Goal: Navigation & Orientation: Understand site structure

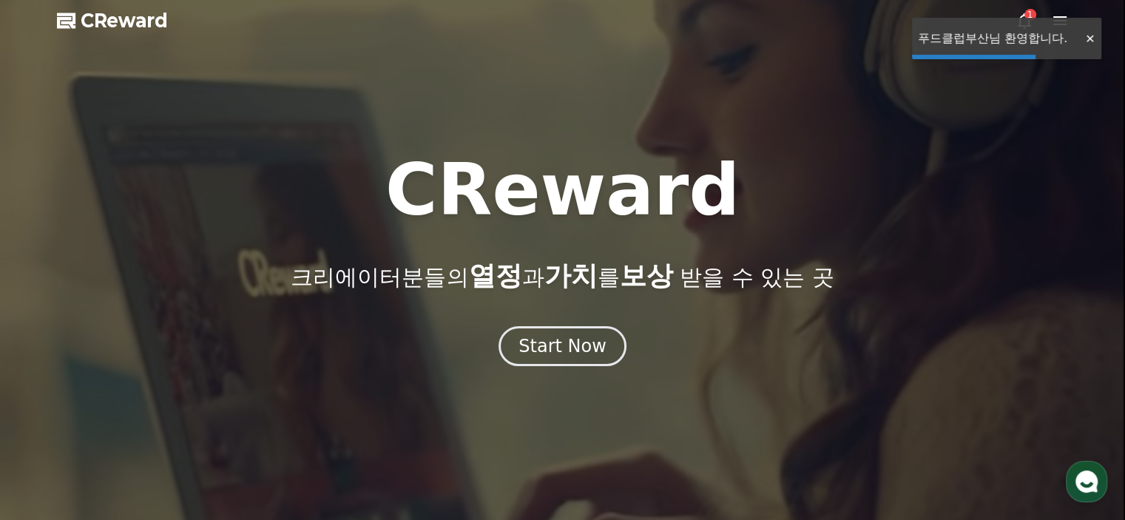
drag, startPoint x: 0, startPoint y: 0, endPoint x: 173, endPoint y: 39, distance: 177.5
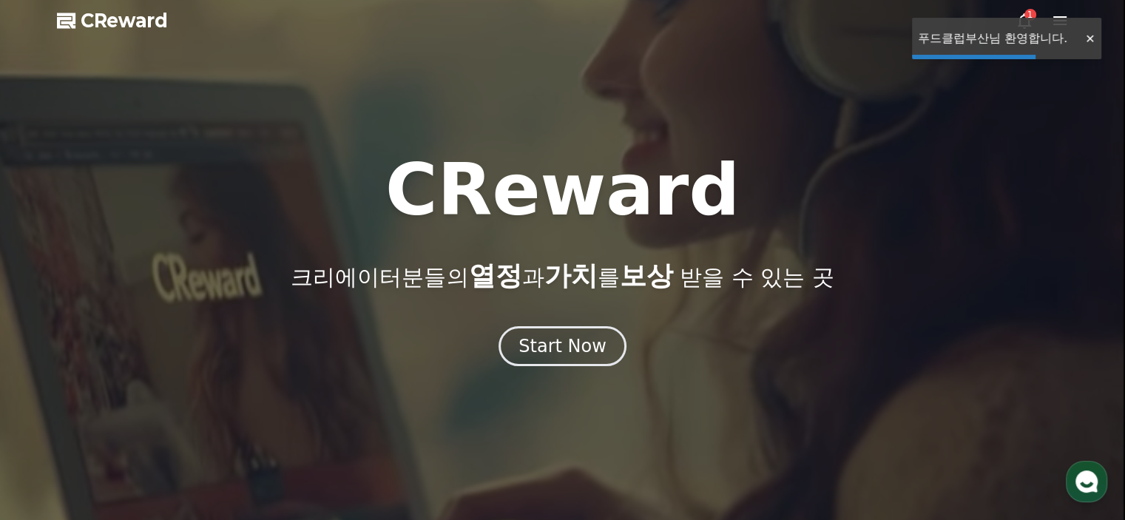
click at [145, 17] on span "CReward" at bounding box center [124, 21] width 87 height 24
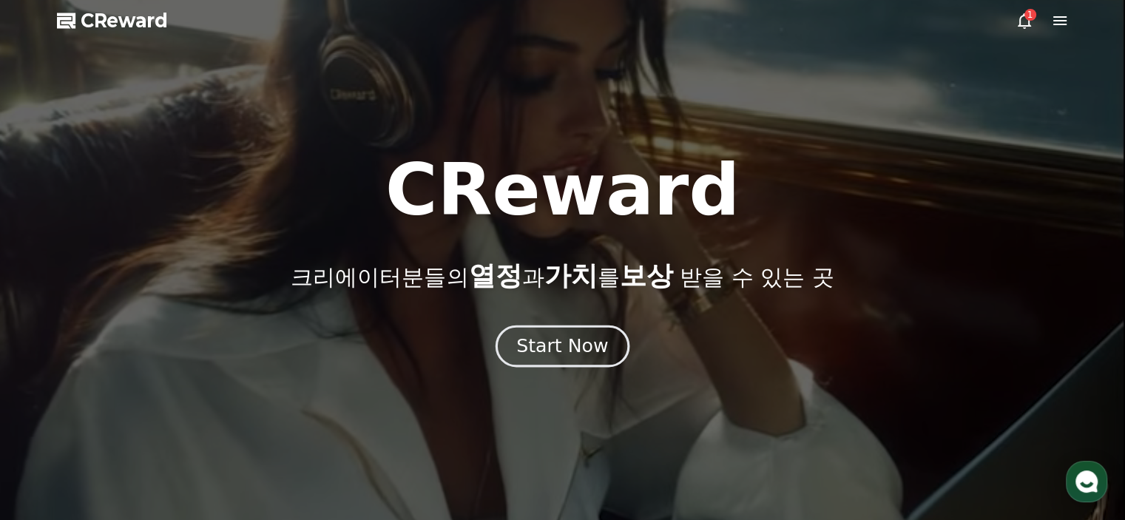
click at [581, 355] on div "Start Now" at bounding box center [562, 346] width 92 height 25
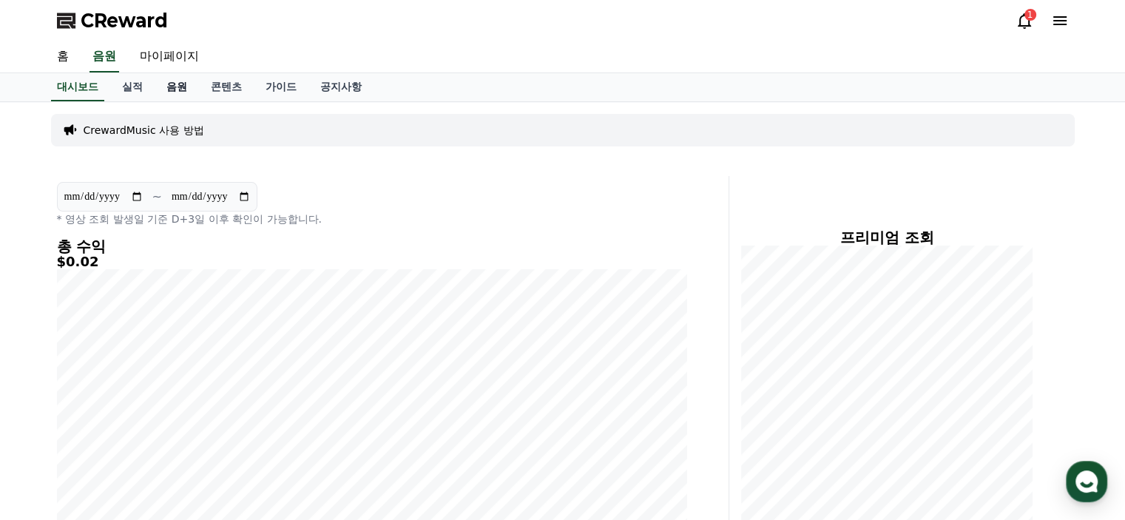
click at [173, 88] on link "음원" at bounding box center [177, 87] width 44 height 28
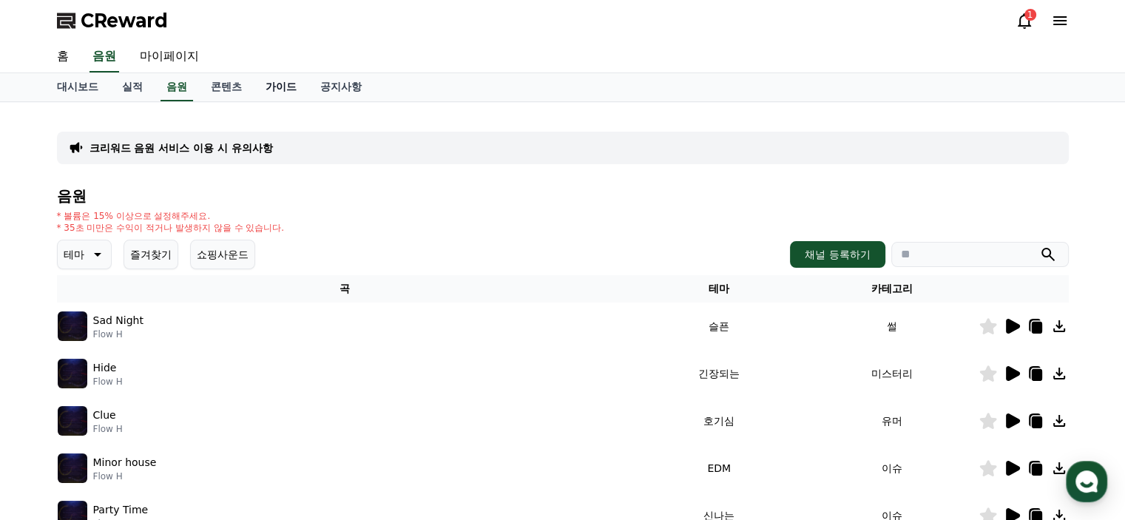
click at [280, 85] on link "가이드" at bounding box center [281, 87] width 55 height 28
